Goal: Task Accomplishment & Management: Complete application form

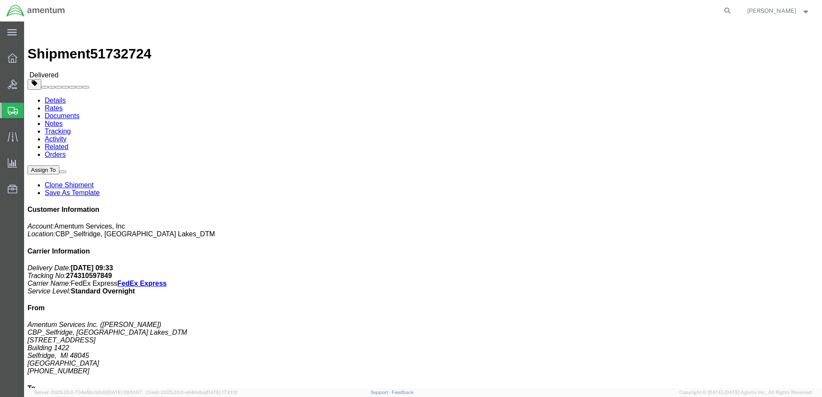
click at [0, 0] on span "Create Shipment" at bounding box center [0, 0] width 0 height 0
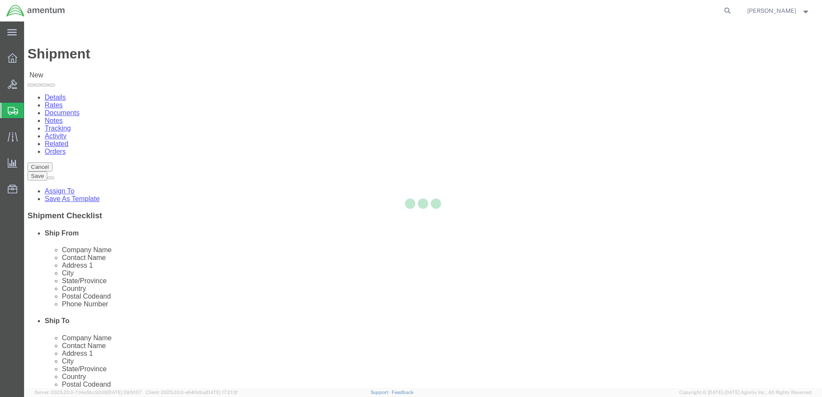
select select
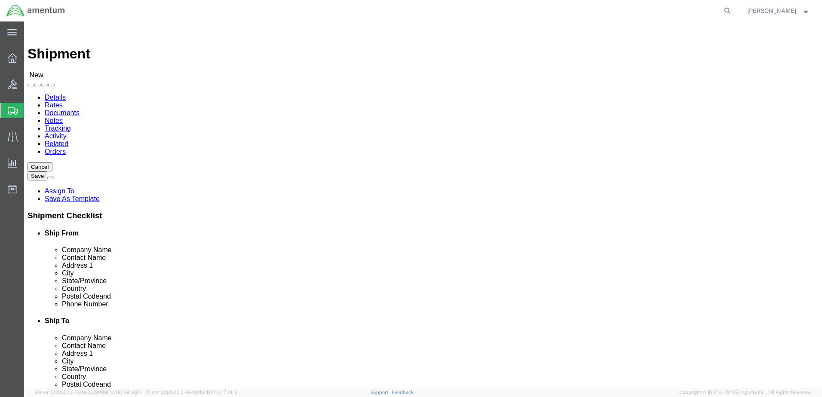
type input "great"
select select "49921"
select select "MI"
click input "text"
type input "Textron Aviation Houston Service Center"
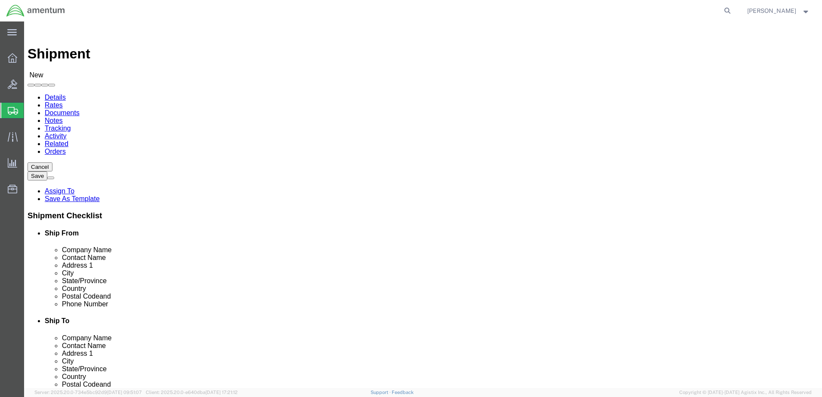
type input "ATTN: [PERSON_NAME]"
type input "[STREET_ADDRESS][PERSON_NAME]"
type input "[GEOGRAPHIC_DATA]"
type input "T"
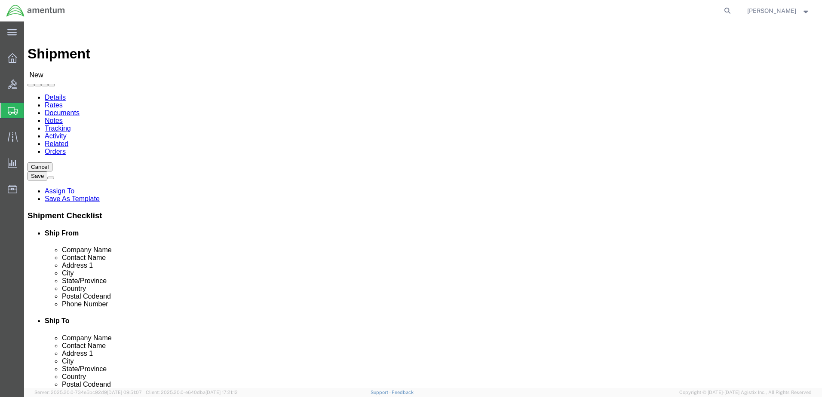
click input "Postal Code"
type input "77061"
click input "text"
type input "[PHONE_NUMBER]"
click input "text"
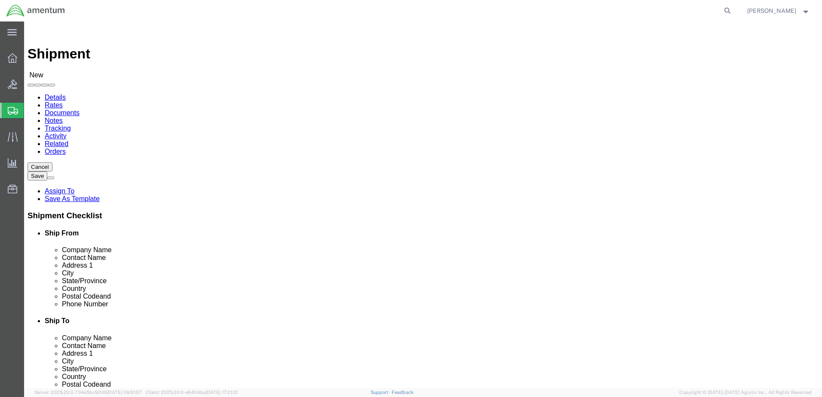
click input "[PERSON_NAME]"
type input "b"
paste input "[PERSON_NAME][EMAIL_ADDRESS][PERSON_NAME][DOMAIN_NAME]"
type input "[PERSON_NAME][EMAIL_ADDRESS][PERSON_NAME][DOMAIN_NAME]"
checkbox input "true"
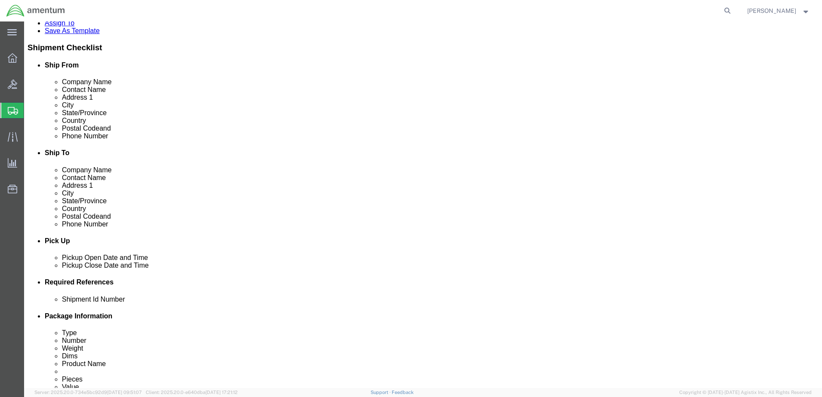
scroll to position [215, 0]
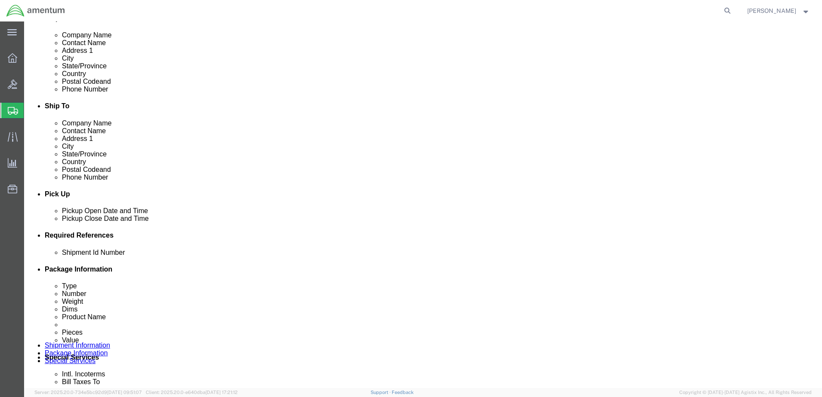
click div "Add reference"
click button "Add reference"
click input "text"
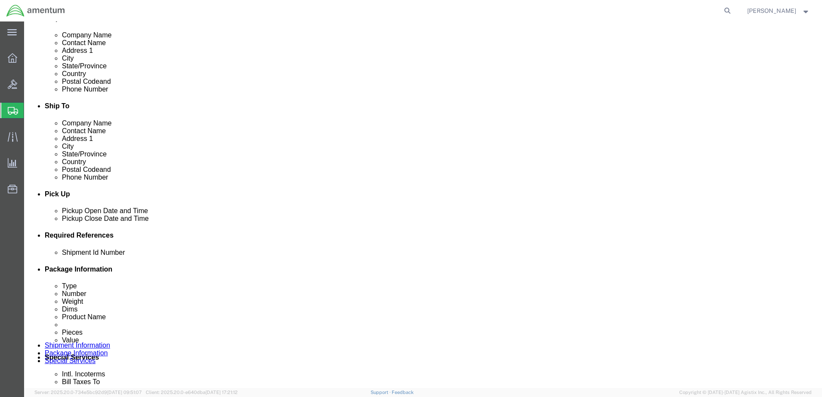
type input "REF 192F"
click select "Select Account Type Activity ID Airline Appointment Number ASN Batch Request # …"
select select "DEPT"
click select "Select Account Type Activity ID Airline Appointment Number ASN Batch Request # …"
click input "text"
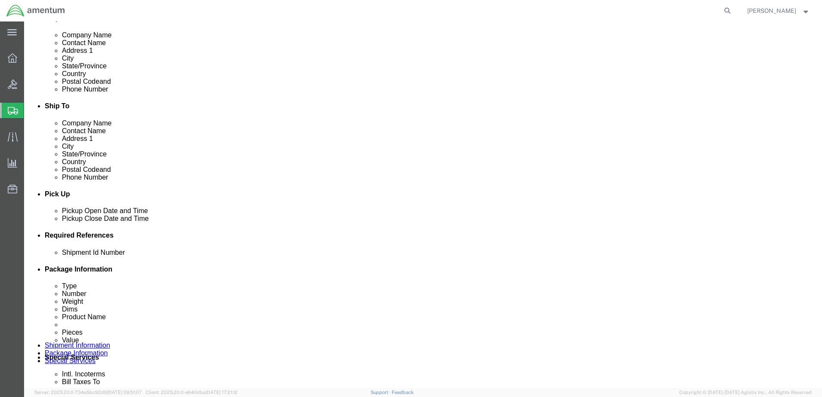
type input "CBP"
click select "Select Account Type Activity ID Airline Appointment Number ASN Batch Request # …"
select select "CUSTREF"
click select "Select Account Type Activity ID Airline Appointment Number ASN Batch Request # …"
click input "text"
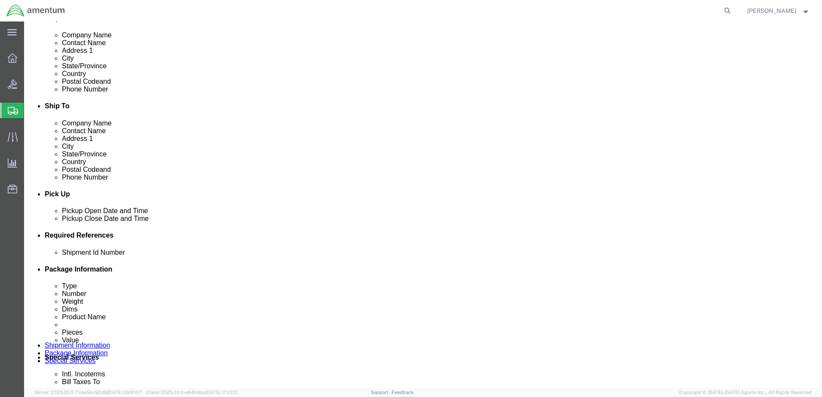
type input "ATTN: [PERSON_NAME]"
click select "Select Account Type Activity ID Airline Appointment Number ASN Batch Request # …"
select select "PROJNUM"
click select "Select Account Type Activity ID Airline Appointment Number ASN Batch Request # …"
click input "text"
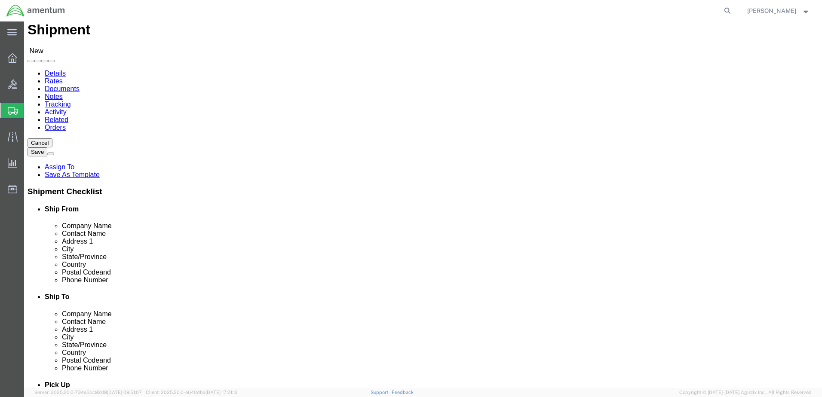
scroll to position [0, 0]
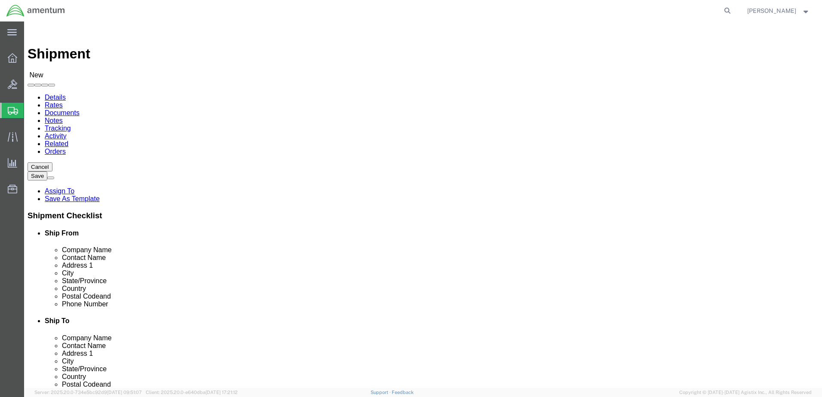
type input "6118.04.03.2219.000.DTM.0000"
click icon
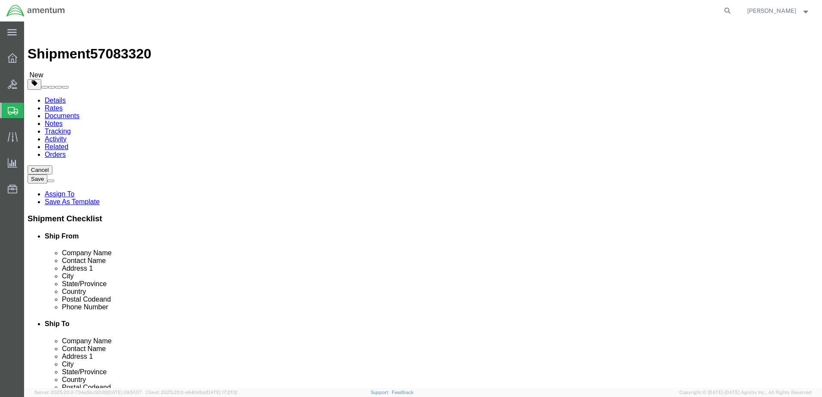
click select "Select BCK Boxes Bale(s) Basket(s) Bolt(s) Bottle(s) Buckets Bulk Bundle(s) Can…"
select select "ENV"
click select "Select BCK Boxes Bale(s) Basket(s) Bolt(s) Bottle(s) Buckets Bulk Bundle(s) Can…"
type input "9.50"
type input "12.50"
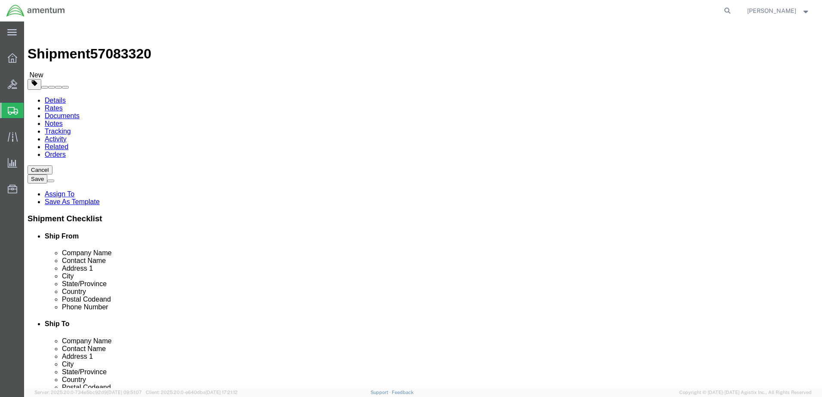
type input "0.25"
type input "1"
click link "Add Content"
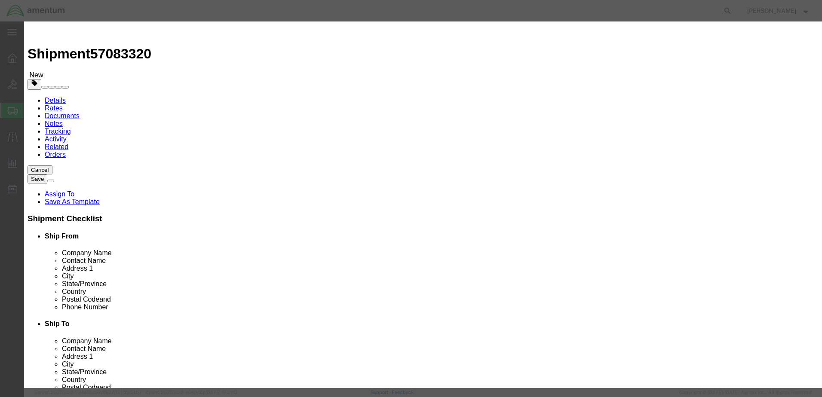
click input "text"
type input "Air card"
type input "1"
type input "5000"
click button "Save & Close"
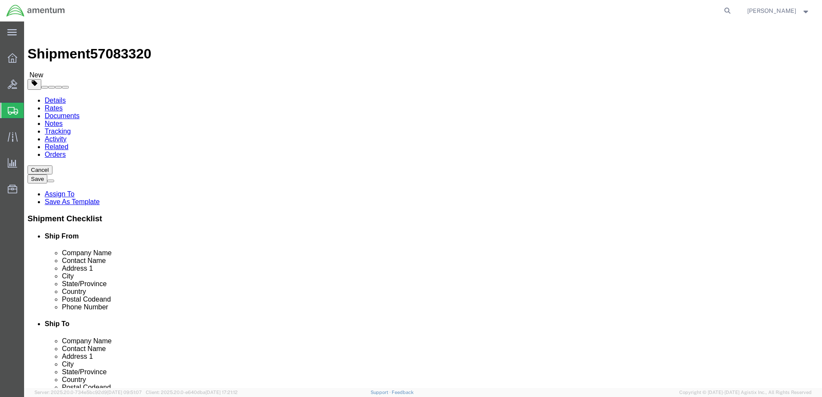
click button "Rate Shipment"
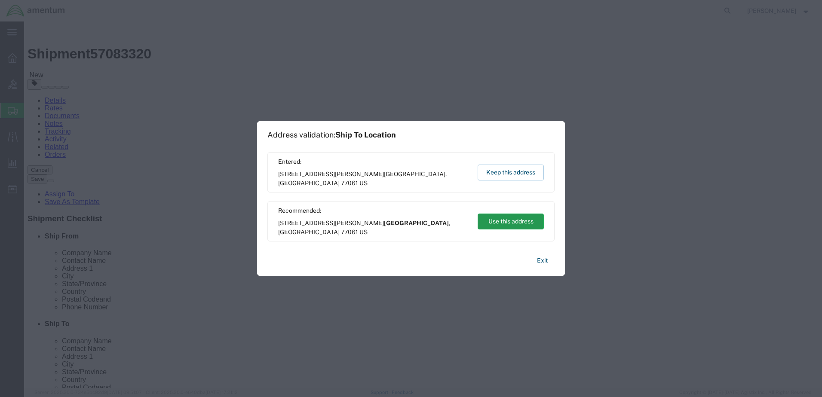
click at [531, 222] on button "Use this address" at bounding box center [511, 222] width 66 height 16
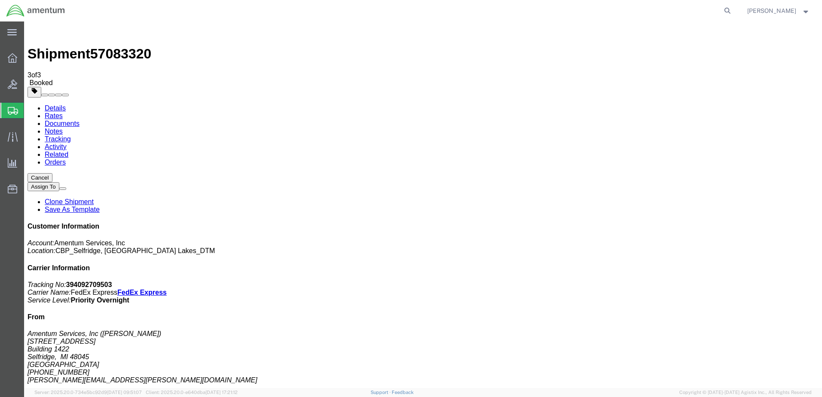
click at [0, 0] on span "Create Shipment" at bounding box center [0, 0] width 0 height 0
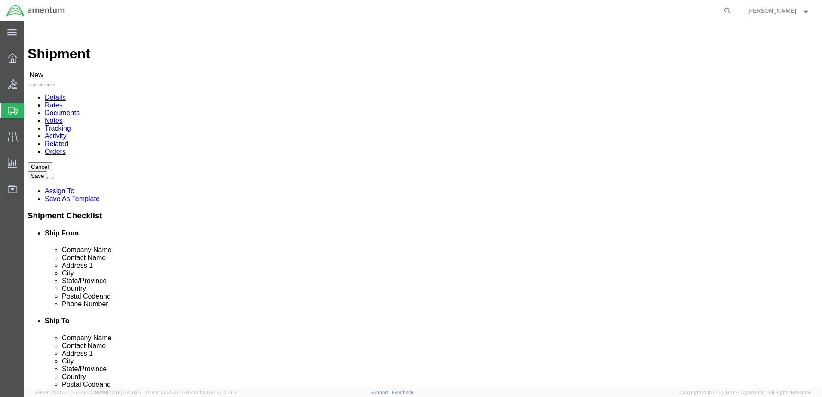
type input "grea"
select select "49921"
select select "MI"
type input "sdc"
select select "49947"
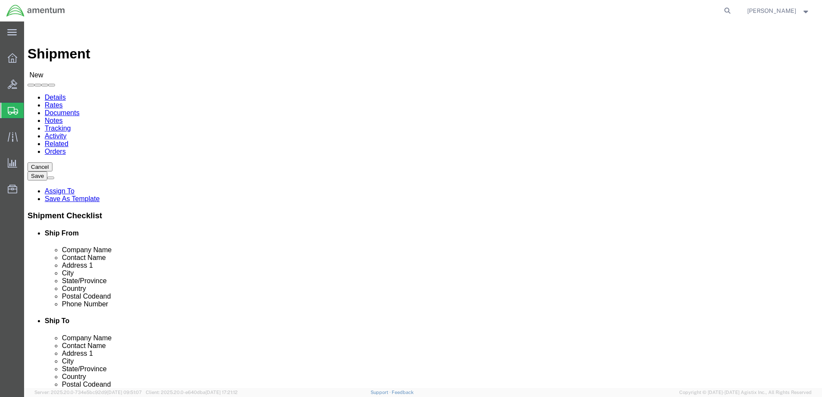
select select "CA"
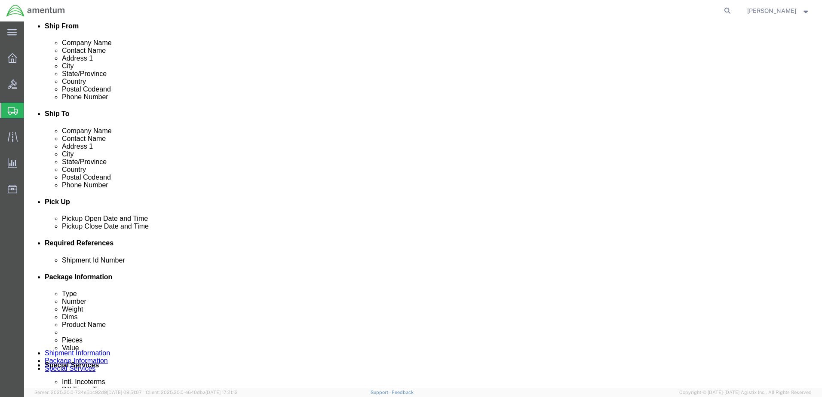
scroll to position [258, 0]
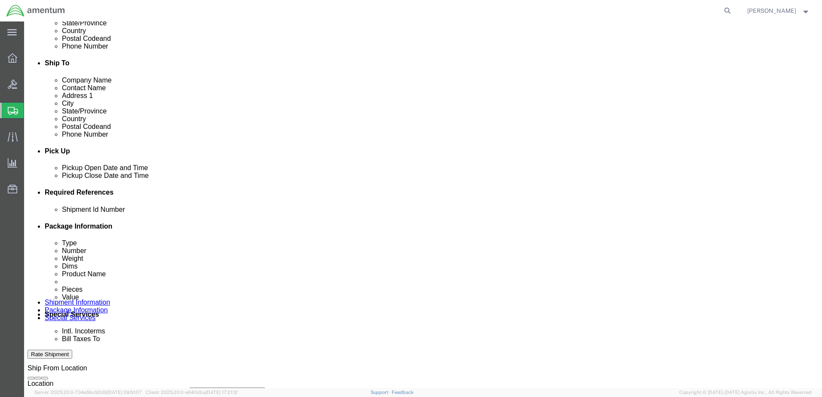
click button "Add reference"
click input "text"
type input "4"
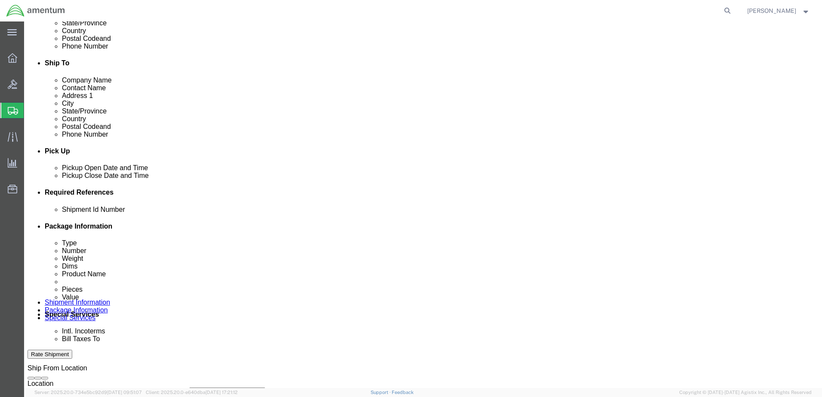
type input "PAD LEAF RETURN"
click select "Select Account Type Activity ID Airline Appointment Number ASN Batch Request # …"
select select "DEPT"
click select "Select Account Type Activity ID Airline Appointment Number ASN Batch Request # …"
drag, startPoint x: 348, startPoint y: 267, endPoint x: 353, endPoint y: 265, distance: 5.6
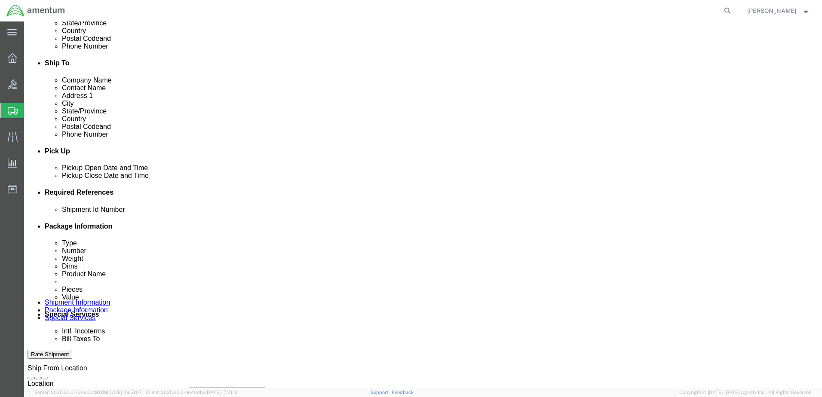
click input "text"
type input "CBP"
click select "Select Account Type Activity ID Airline Appointment Number ASN Batch Request # …"
select select "CUSTREF"
click select "Select Account Type Activity ID Airline Appointment Number ASN Batch Request # …"
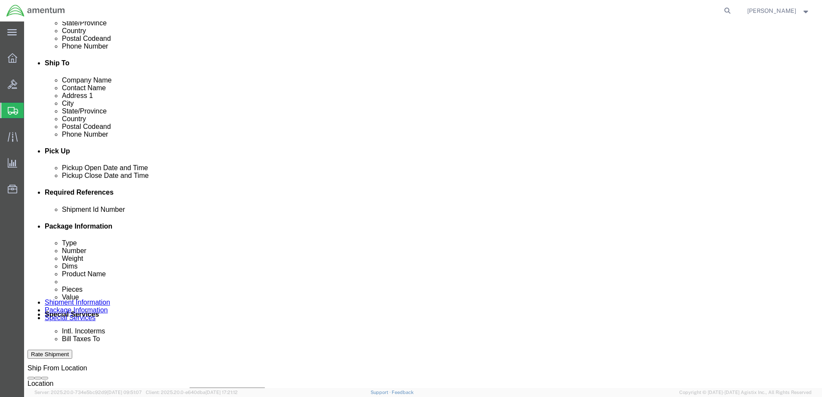
click input "text"
type input "540-010496"
click select "Select Account Type Activity ID Airline Appointment Number ASN Batch Request # …"
select select "PROJNUM"
click select "Select Account Type Activity ID Airline Appointment Number ASN Batch Request # …"
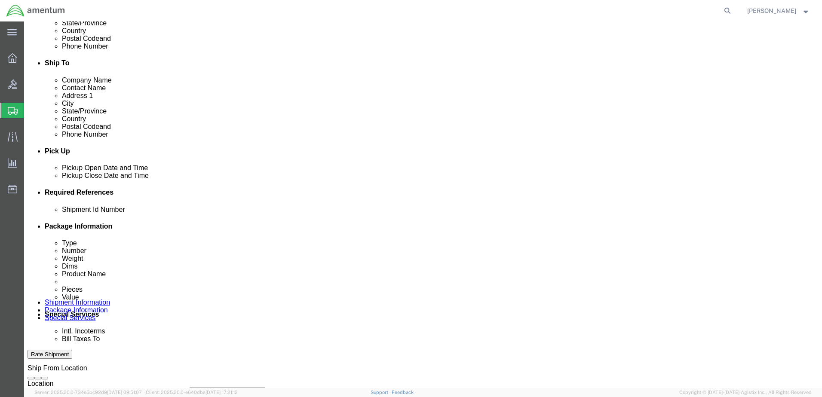
click input "text"
type input "6118.04.03.2219.000.DTM.0000"
click link "Package Information"
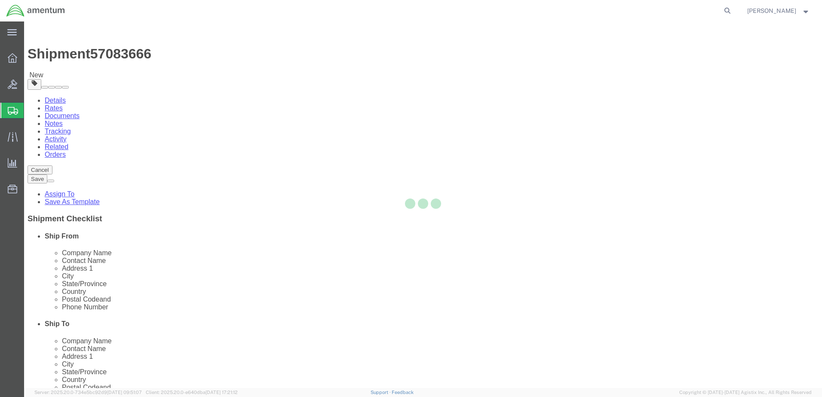
select select "CBOX"
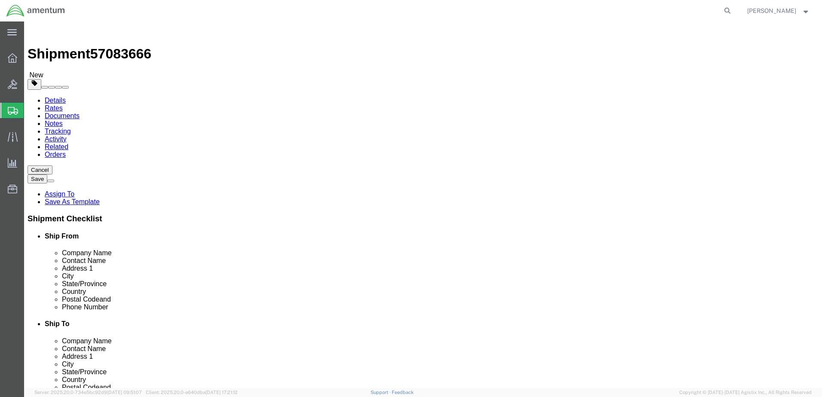
click input "text"
type input "20"
type input "10"
type input "8"
type input "5"
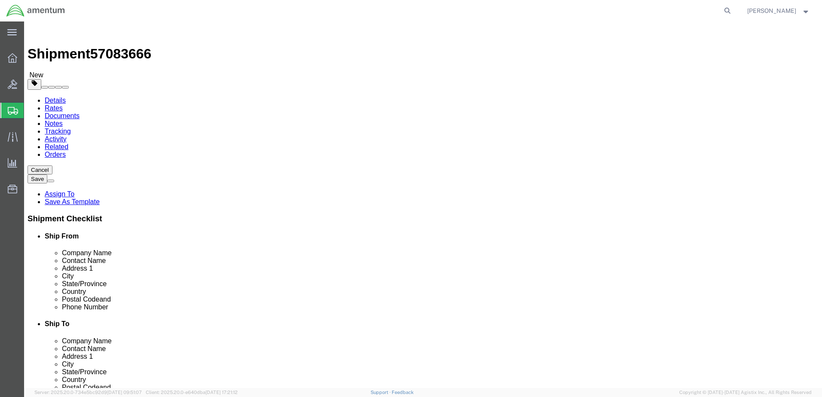
click link "Add Content"
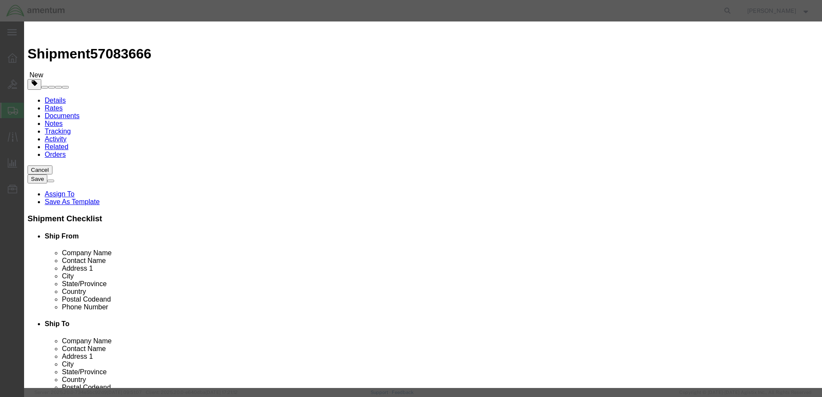
click input "text"
type input "p"
type input "PAD LEAF"
type input "1"
type input "1500"
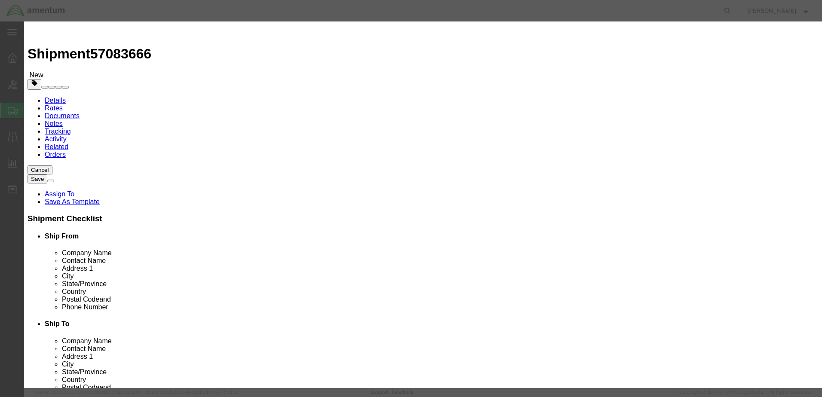
click button "Save & Close"
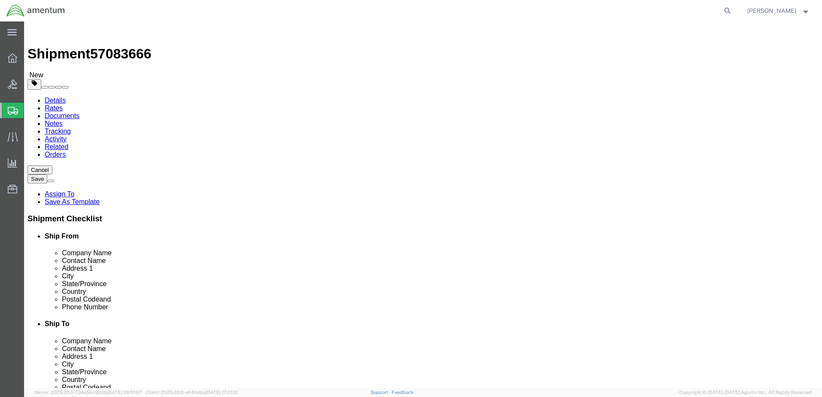
click button "Rate Shipment"
